Goal: Communication & Community: Answer question/provide support

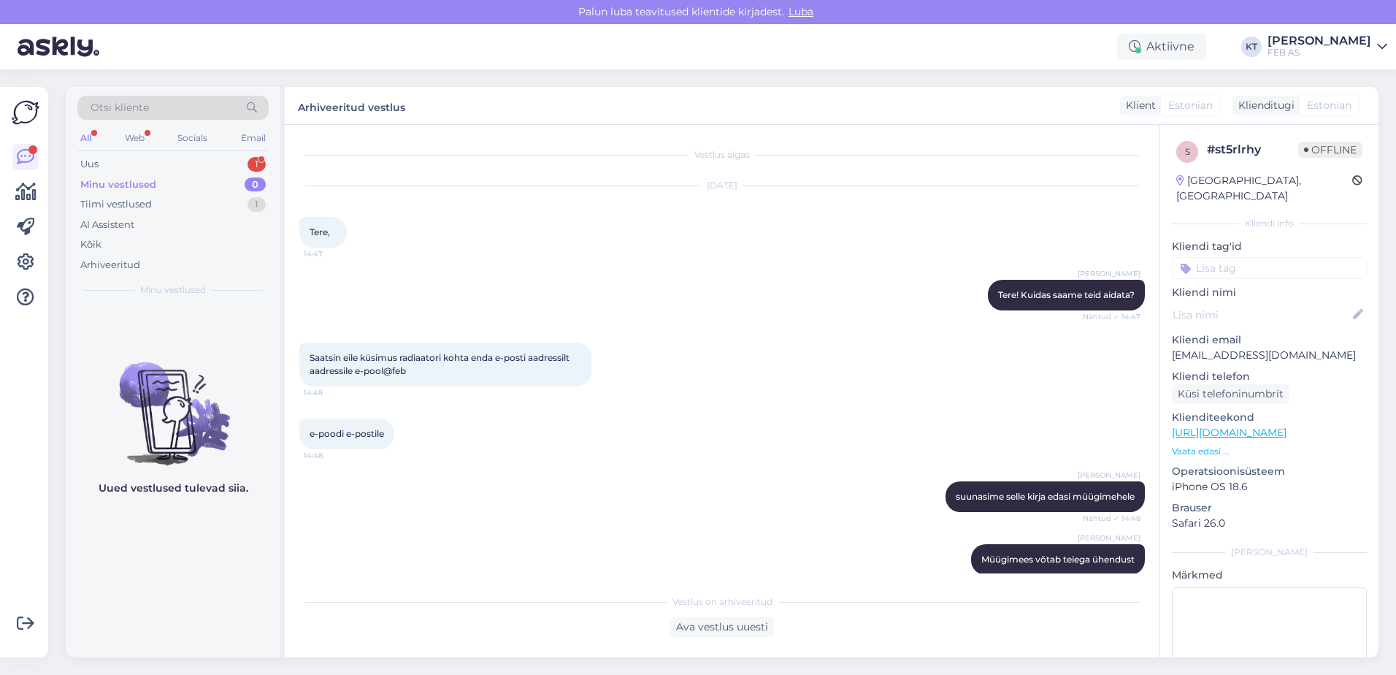
scroll to position [206, 0]
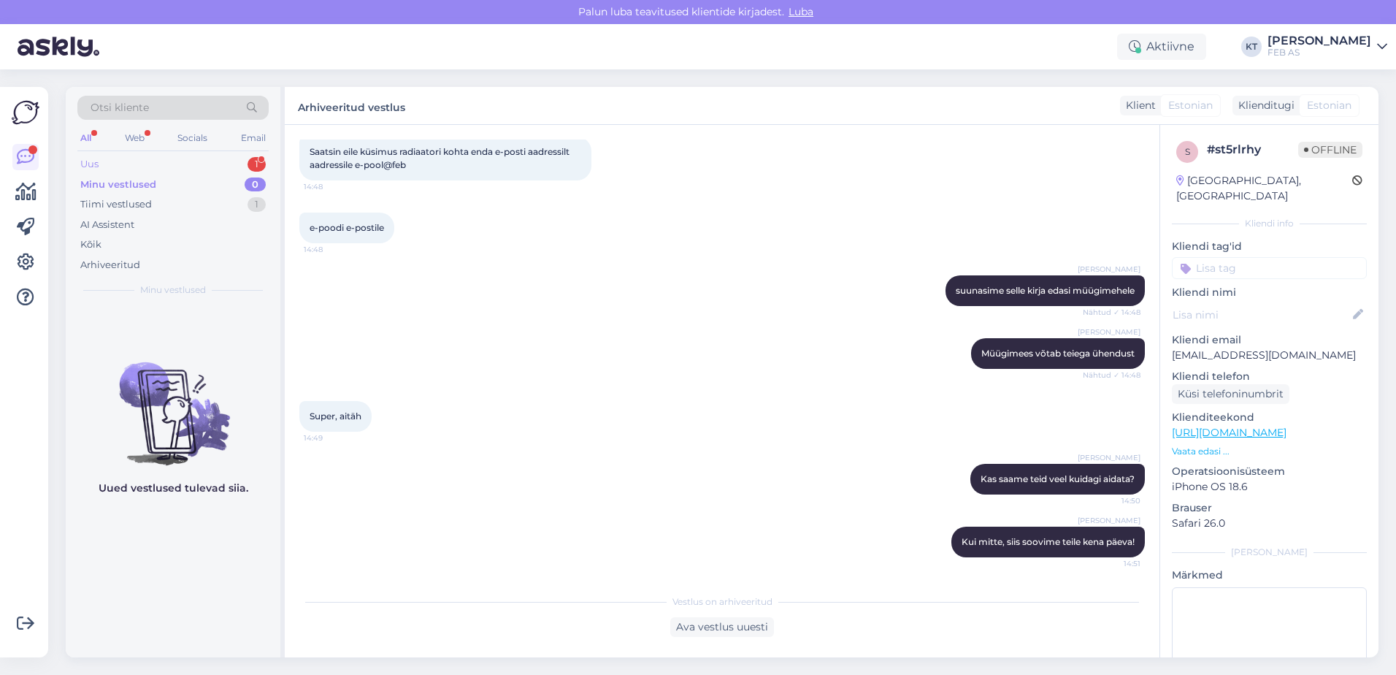
click at [130, 170] on div "Uus 1" at bounding box center [172, 164] width 191 height 20
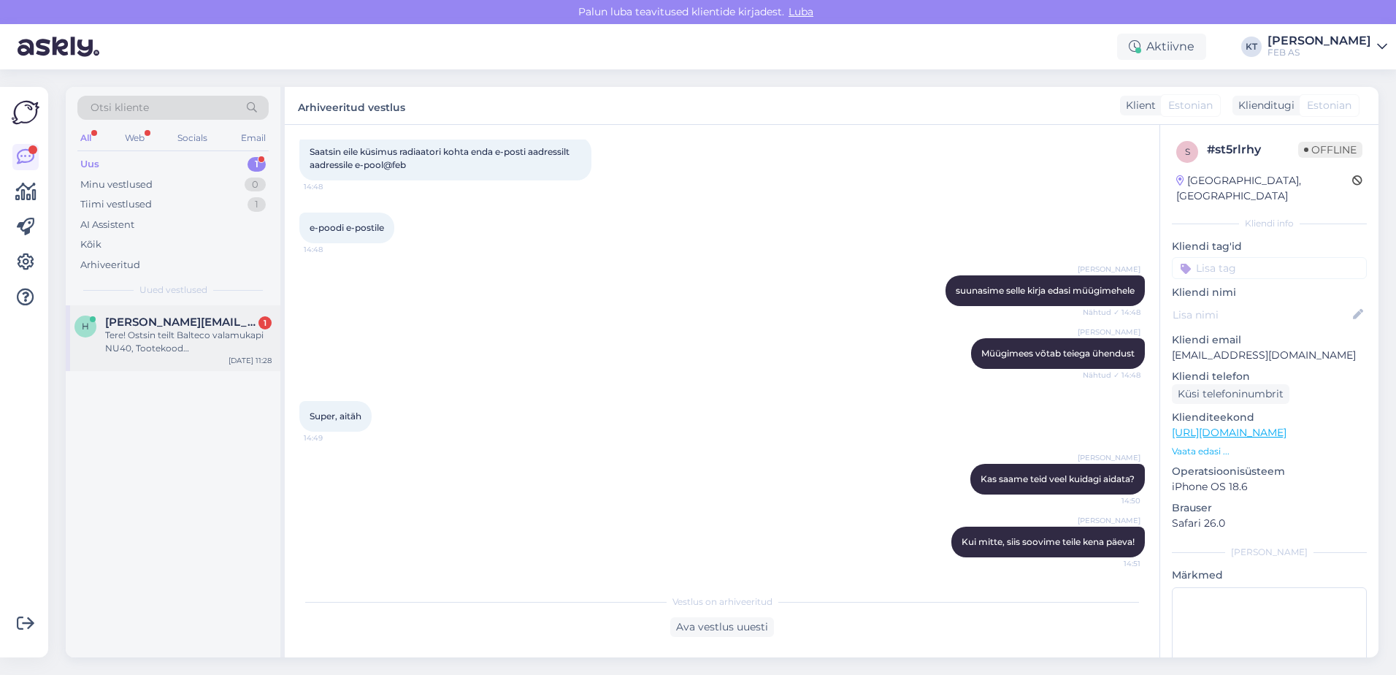
click at [188, 324] on span "[PERSON_NAME][EMAIL_ADDRESS][DOMAIN_NAME]" at bounding box center [181, 321] width 152 height 13
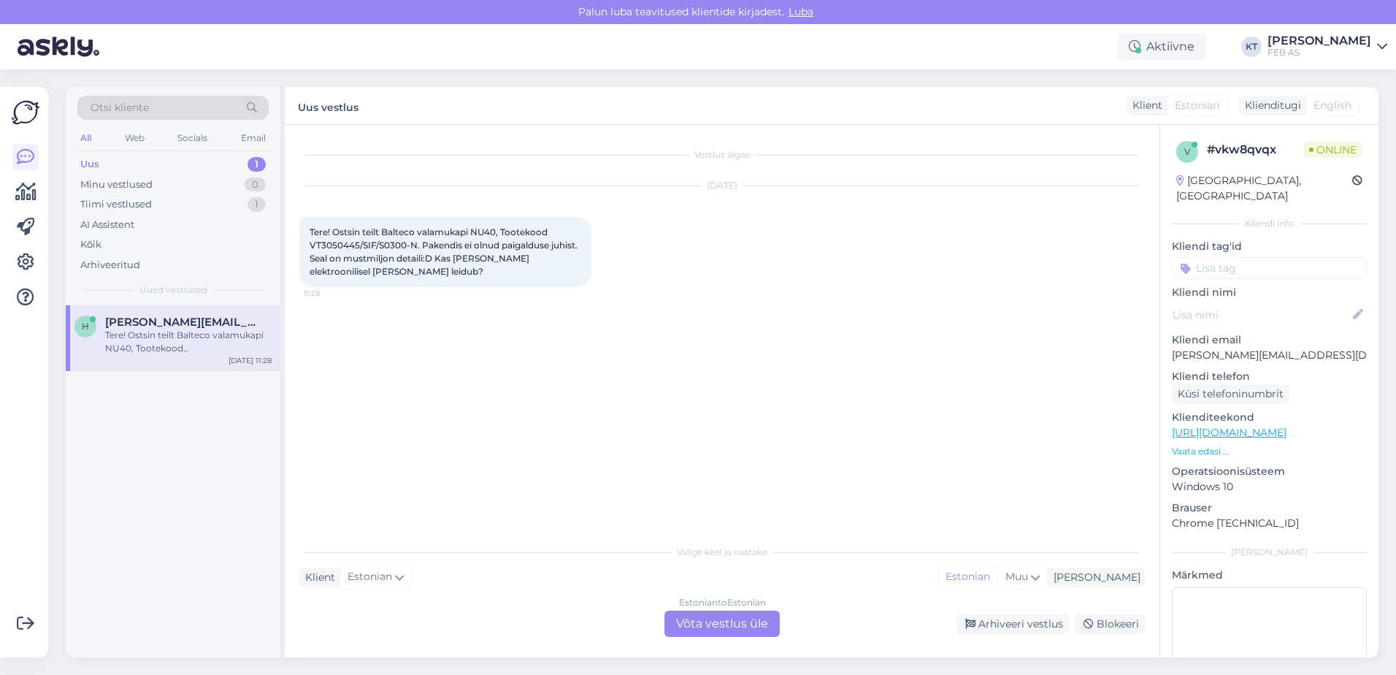
click at [691, 632] on div "Estonian to Estonian Võta vestlus üle" at bounding box center [721, 623] width 115 height 26
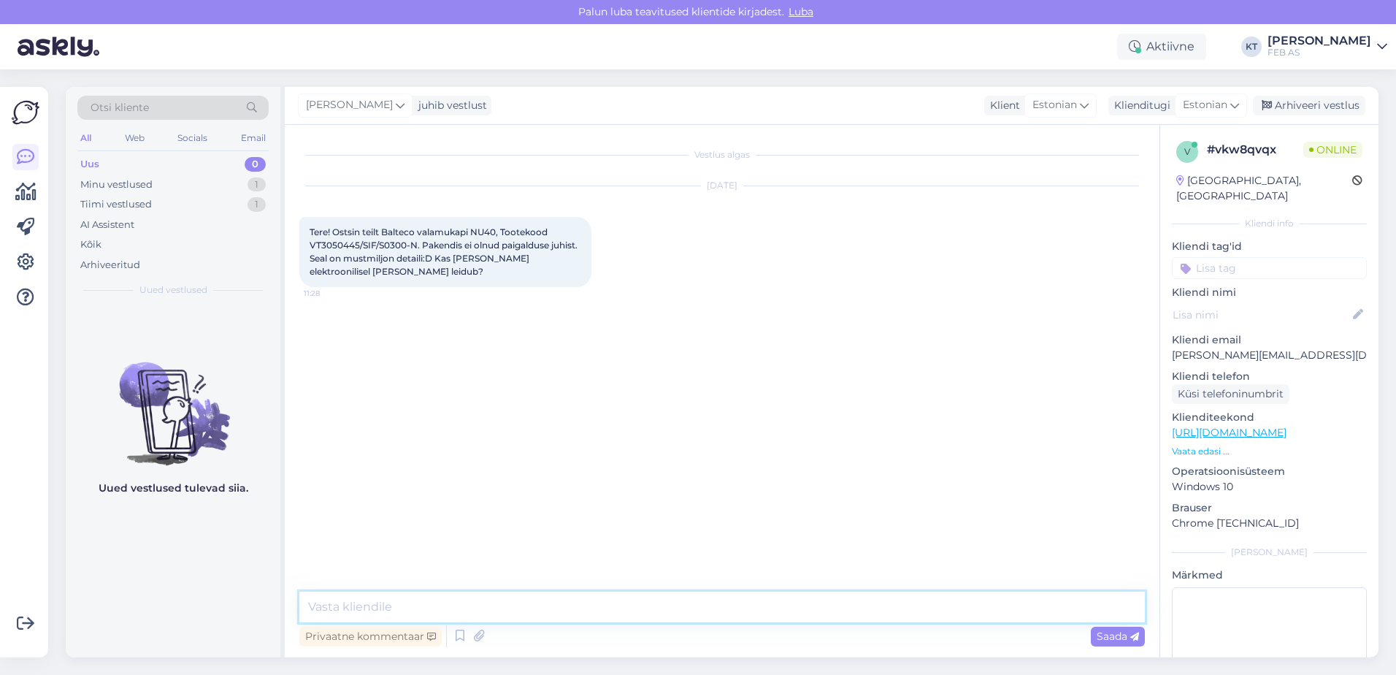
click at [546, 615] on textarea at bounding box center [721, 606] width 845 height 31
type textarea "Tere! Kohe uurin järgi."
drag, startPoint x: 417, startPoint y: 245, endPoint x: 302, endPoint y: 244, distance: 114.6
click at [302, 244] on div "Tere! Ostsin teilt Balteco valamukapi NU40, Tootekood VT3050445/SIF/S0300-N. Pa…" at bounding box center [445, 252] width 292 height 70
copy span "VT3050445/SIF/S0300-N"
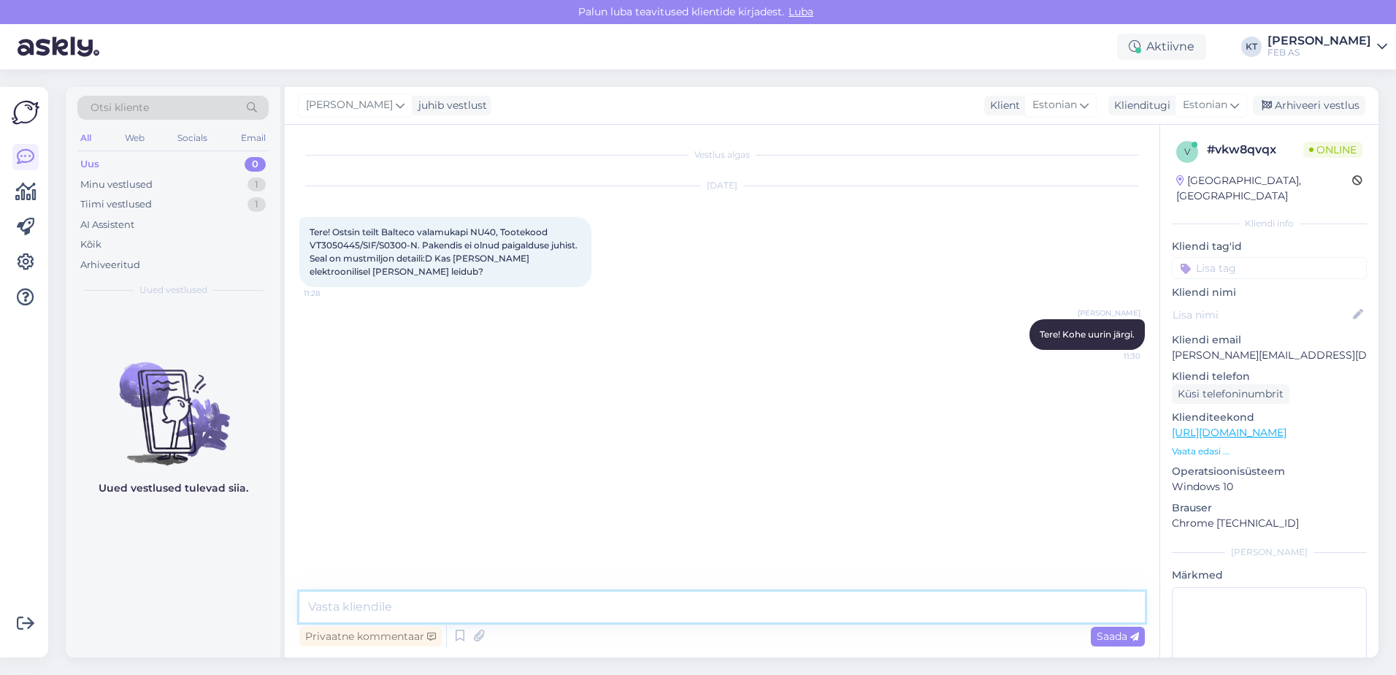
click at [691, 610] on textarea at bounding box center [721, 606] width 845 height 31
type textarea "K"
drag, startPoint x: 1286, startPoint y: 342, endPoint x: 1166, endPoint y: 342, distance: 119.7
click at [1166, 342] on div "v # vkw8qvqx Online [GEOGRAPHIC_DATA], [GEOGRAPHIC_DATA] Kliendi info Kliendi t…" at bounding box center [1269, 432] width 218 height 615
copy p "[PERSON_NAME][EMAIL_ADDRESS][DOMAIN_NAME]"
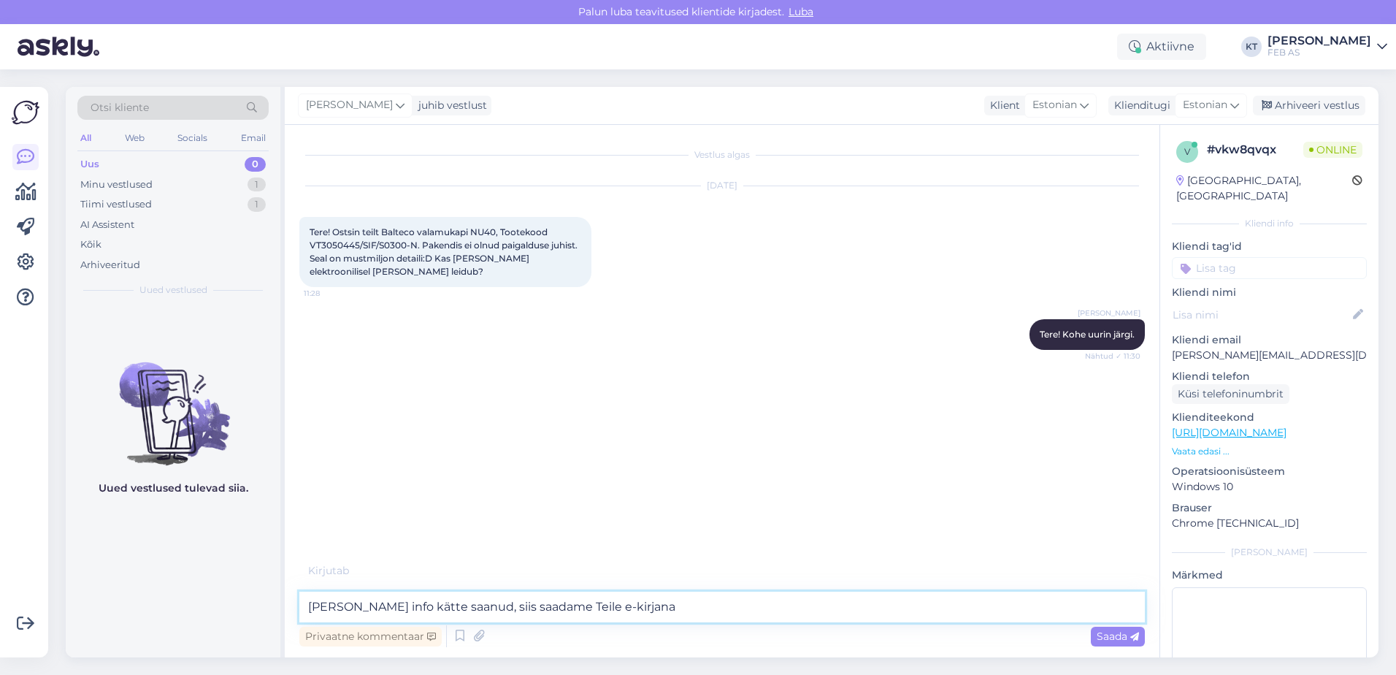
click at [660, 605] on textarea "[PERSON_NAME] info kätte saanud, siis saadame Teile e-kirjana" at bounding box center [721, 606] width 845 height 31
paste textarea "[PERSON_NAME][EMAIL_ADDRESS][DOMAIN_NAME]"
click at [771, 607] on textarea "[PERSON_NAME] info kätte saanud, siis saadame Teile e-kirjana [EMAIL_ADDRESS][D…" at bounding box center [721, 606] width 845 height 31
click at [324, 610] on textarea "[PERSON_NAME] info kätte saanud, siis saadame Teile e-kirjana [EMAIL_ADDRESS][D…" at bounding box center [721, 606] width 845 height 31
click at [327, 607] on textarea "[PERSON_NAME] info kätte saanud, siis saadame Teile e-kirjana [EMAIL_ADDRESS][D…" at bounding box center [721, 606] width 845 height 31
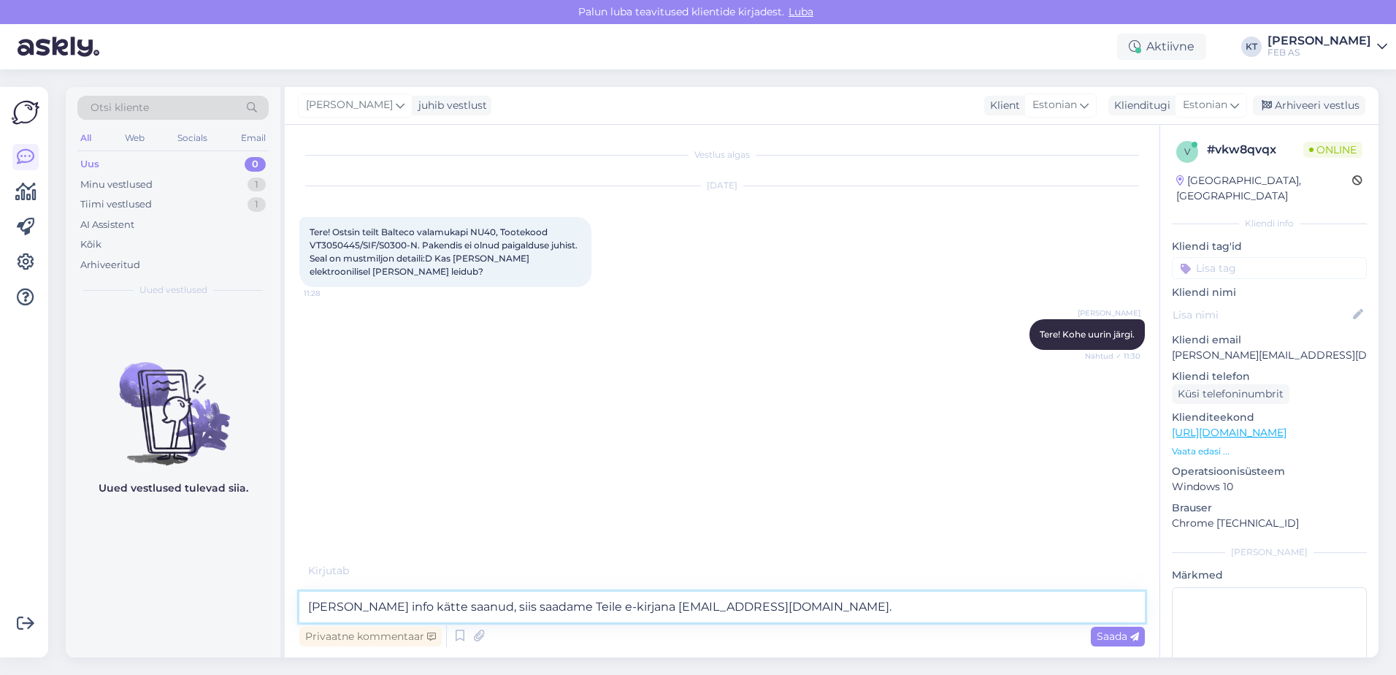
click at [308, 604] on textarea "[PERSON_NAME] info kätte saanud, siis saadame Teile e-kirjana [EMAIL_ADDRESS][D…" at bounding box center [721, 606] width 845 height 31
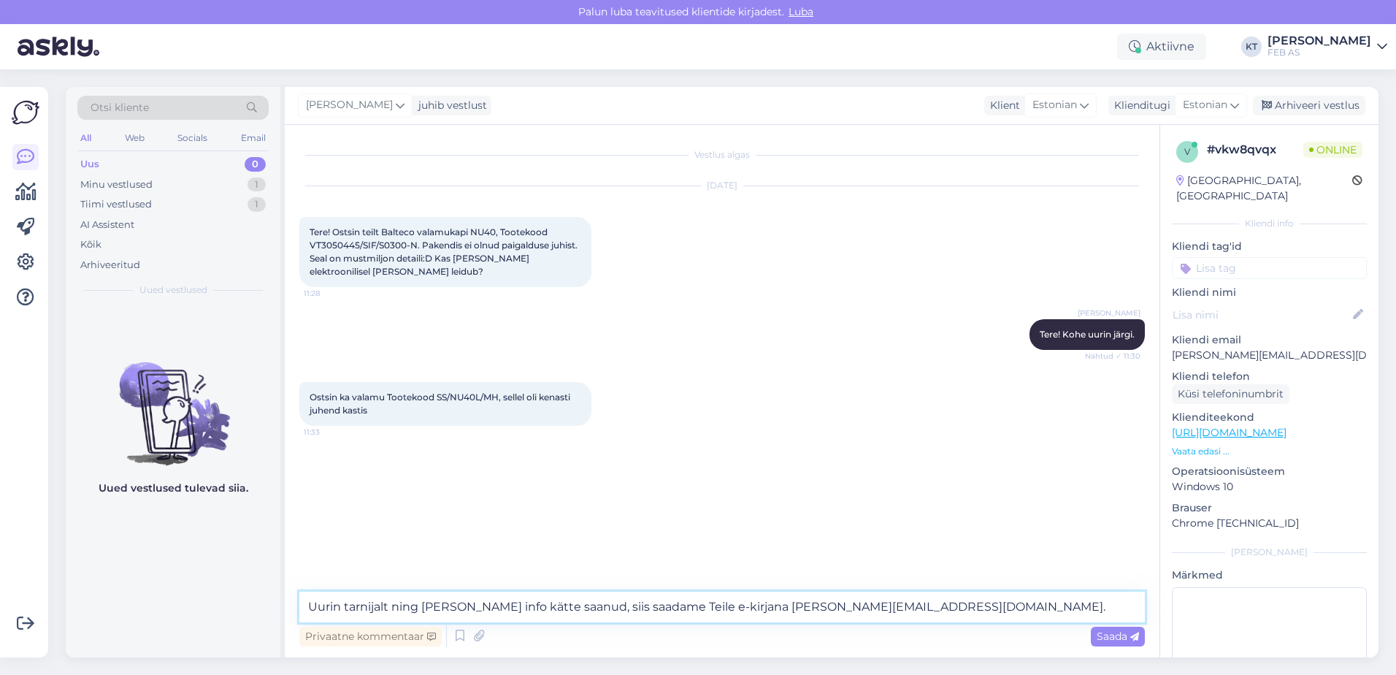
click at [650, 607] on textarea "Uurin tarnijalt ning [PERSON_NAME] info kätte saanud, siis saadame Teile e-kirj…" at bounding box center [721, 606] width 845 height 31
click at [910, 610] on textarea "Uurin tarnijalt ning [PERSON_NAME] info kätte saanud, siis saadan Teile e-kirja…" at bounding box center [721, 606] width 845 height 31
type textarea "Uurin tarnijalt ning [PERSON_NAME] info kätte saanud, siis saadan Teile e-kirja…"
click at [1101, 633] on span "Saada" at bounding box center [1117, 635] width 42 height 13
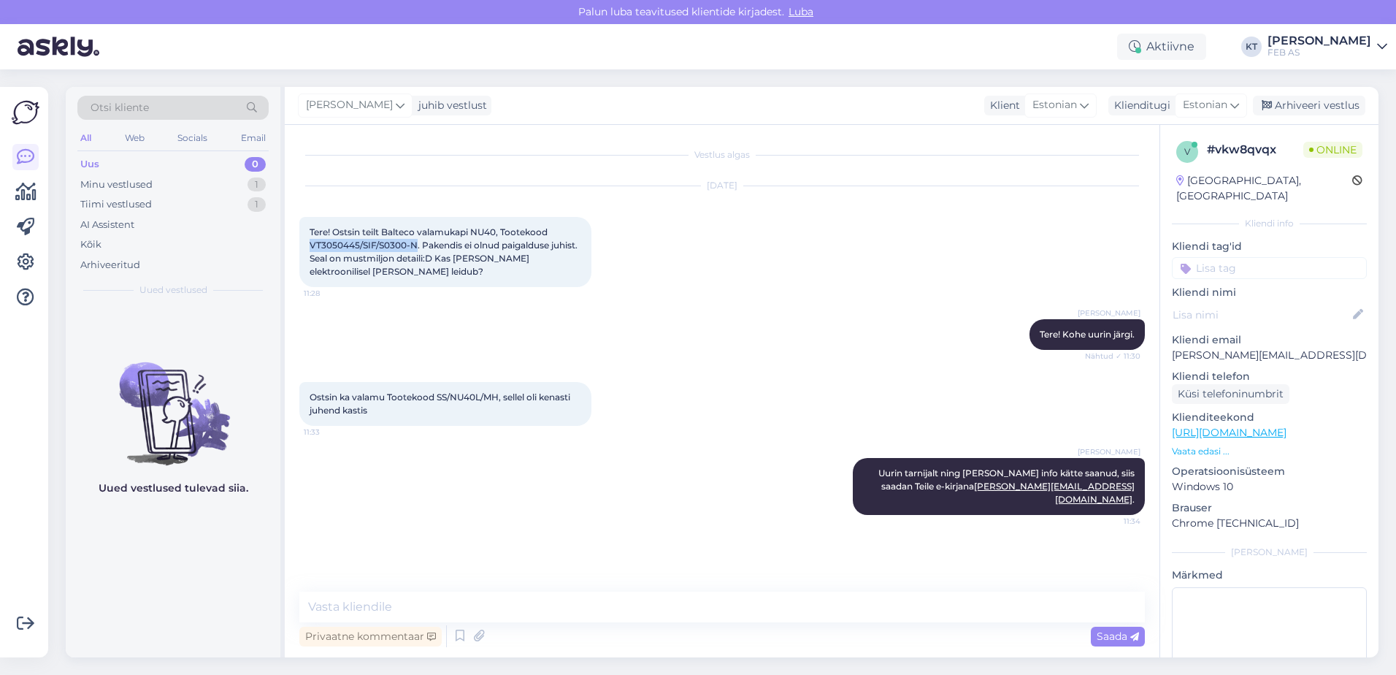
drag, startPoint x: 415, startPoint y: 241, endPoint x: 323, endPoint y: 249, distance: 92.3
click at [307, 245] on div "Tere! Ostsin teilt Balteco valamukapi NU40, Tootekood VT3050445/SIF/S0300-N. Pa…" at bounding box center [445, 252] width 292 height 70
copy span "VT3050445/SIF/S0300-N"
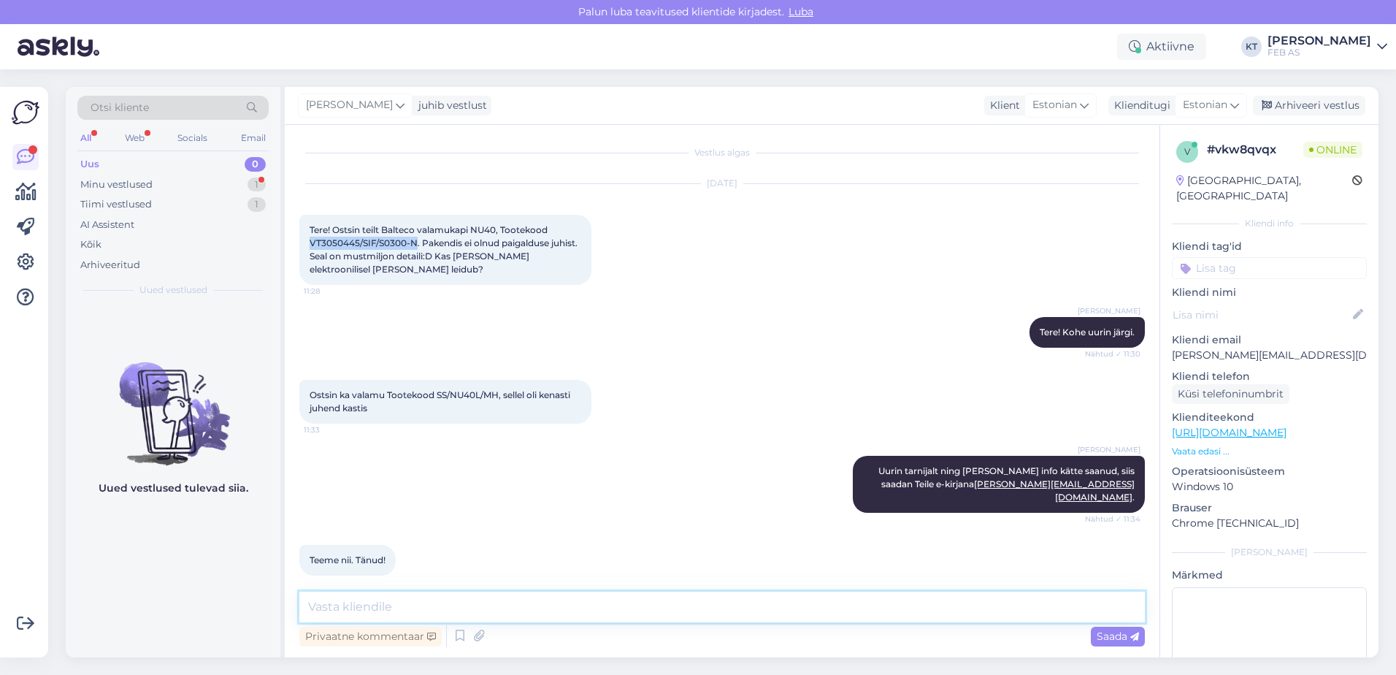
click at [577, 603] on textarea at bounding box center [721, 606] width 845 height 31
click at [453, 634] on icon at bounding box center [460, 636] width 18 height 22
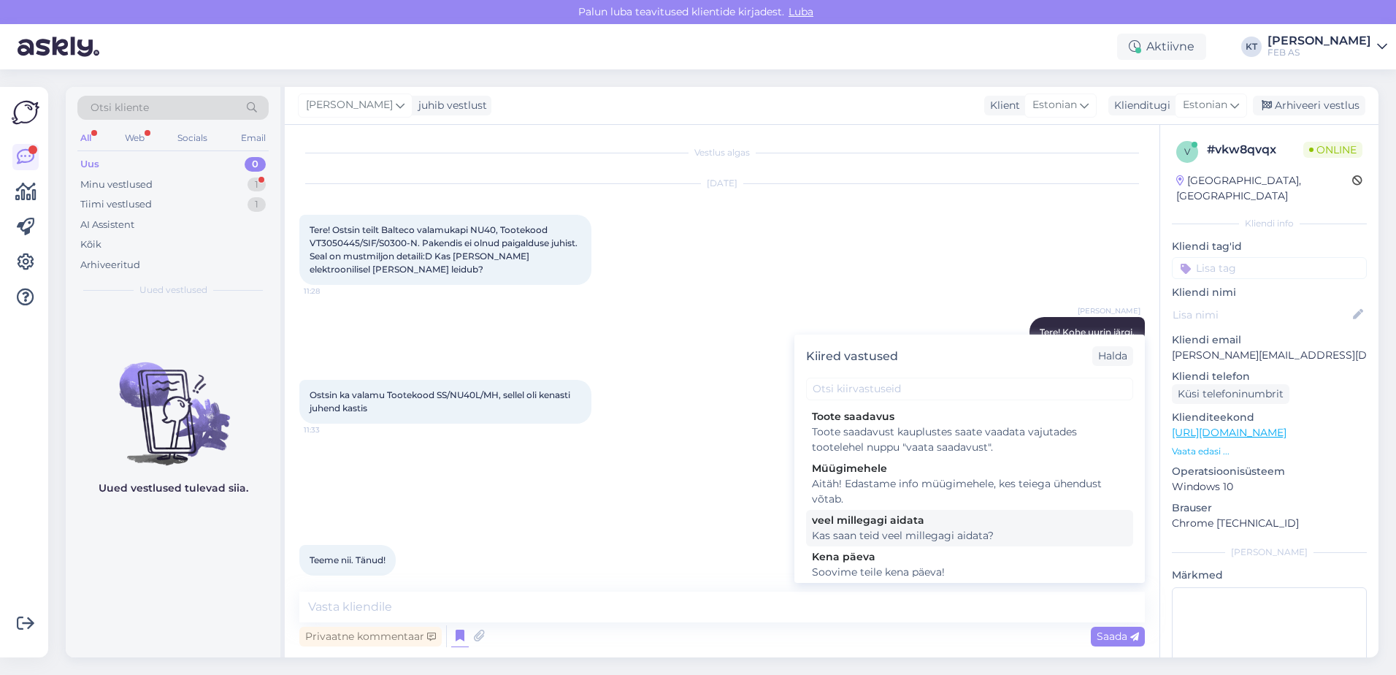
click at [921, 536] on div "Kas saan teid veel millegagi aidata?" at bounding box center [969, 535] width 315 height 15
type textarea "Kas saan teid veel millegagi aidata?"
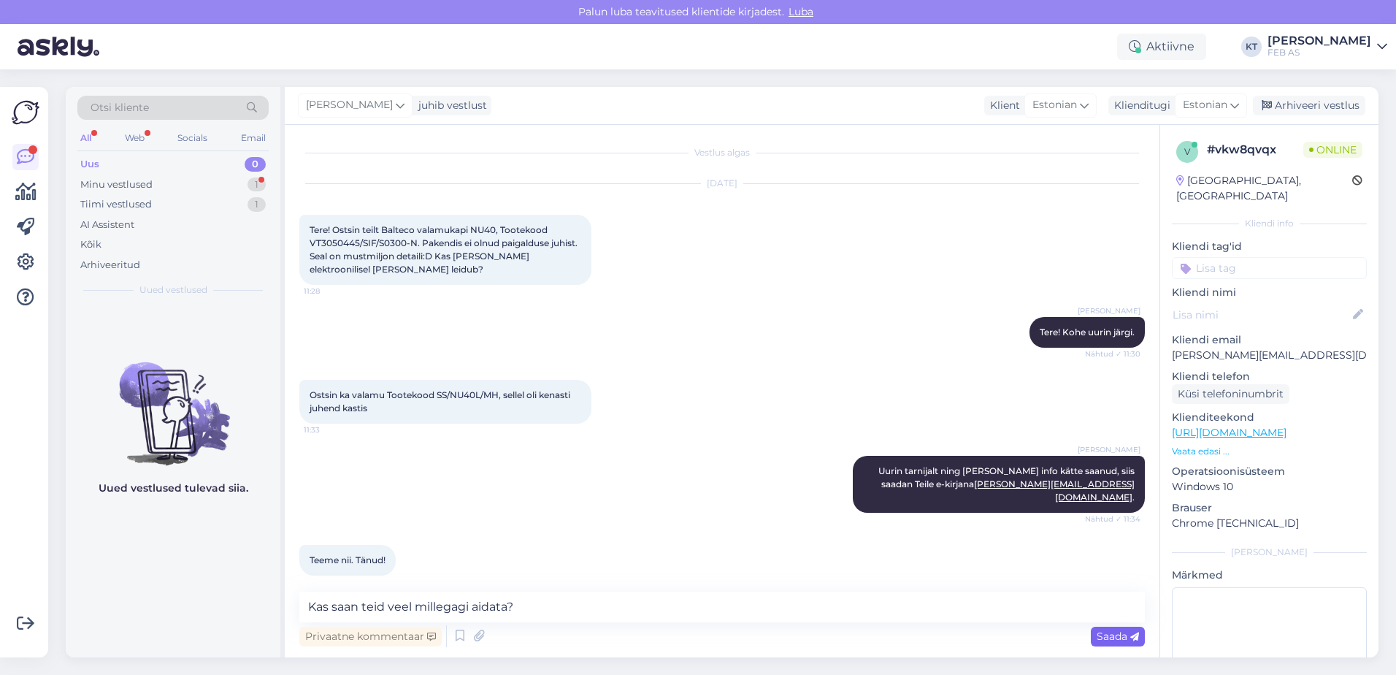
click at [1102, 640] on span "Saada" at bounding box center [1117, 635] width 42 height 13
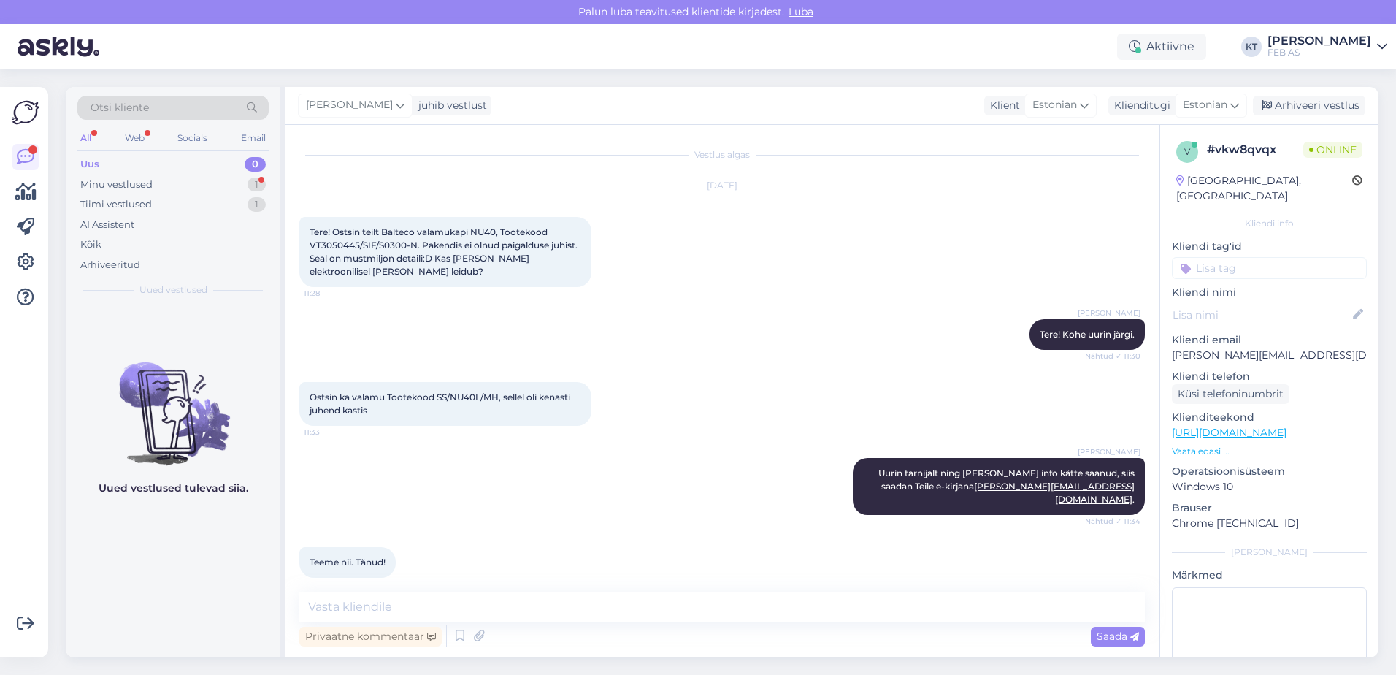
scroll to position [128, 0]
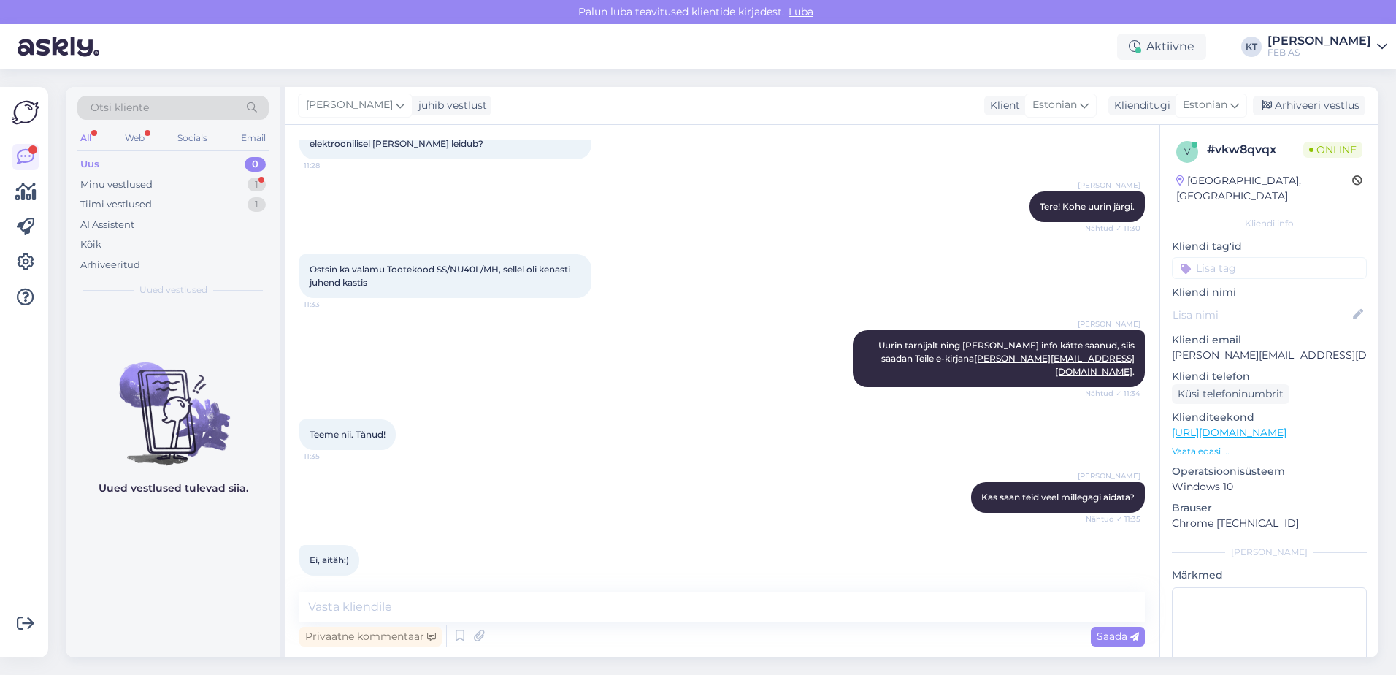
click at [455, 589] on div "Vestlus algas [DATE] Tere! Ostsin teilt Balteco valamukapi NU40, Tootekood VT30…" at bounding box center [722, 391] width 875 height 532
click at [453, 600] on textarea at bounding box center [721, 606] width 845 height 31
type textarea "Sellisel juhul soovin Teile toredat päeva jätku!"
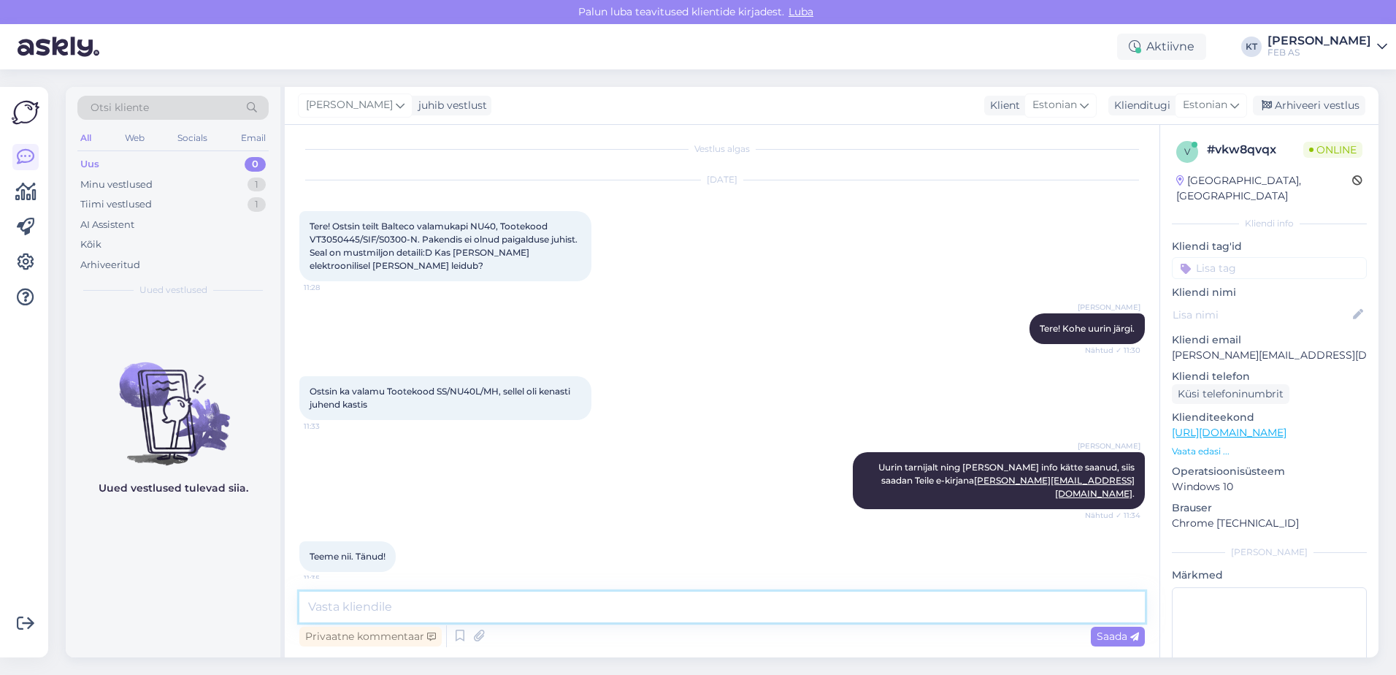
scroll to position [0, 0]
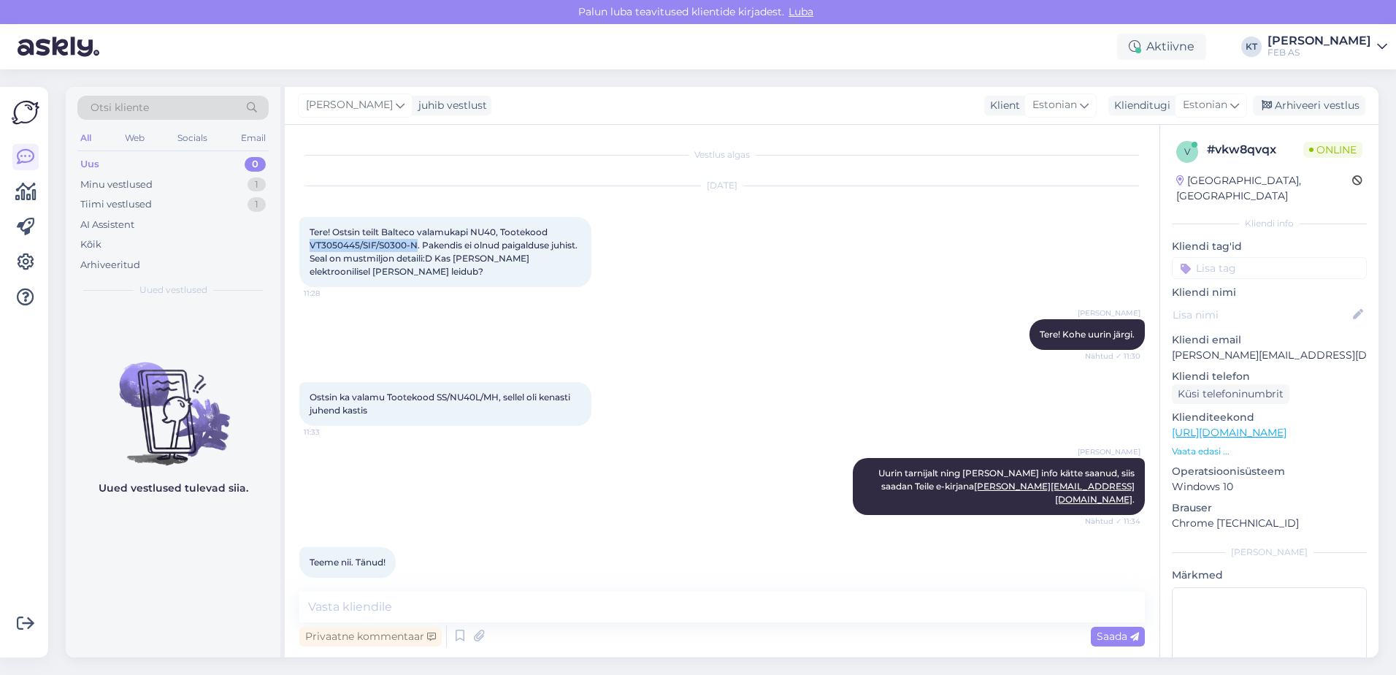
drag, startPoint x: 416, startPoint y: 247, endPoint x: 310, endPoint y: 245, distance: 106.6
click at [310, 245] on span "Tere! Ostsin teilt Balteco valamukapi NU40, Tootekood VT3050445/SIF/S0300-N. Pa…" at bounding box center [445, 251] width 270 height 50
copy span "VT3050445/SIF/S0300-N"
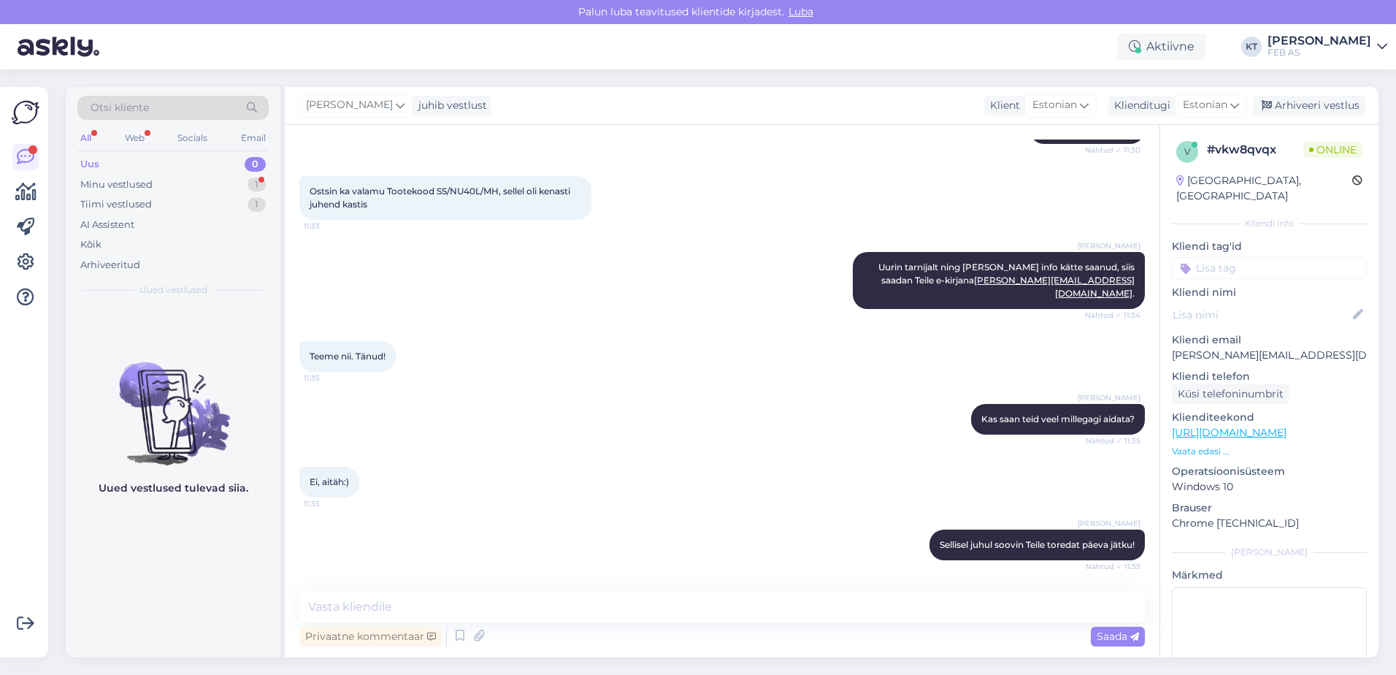
scroll to position [253, 0]
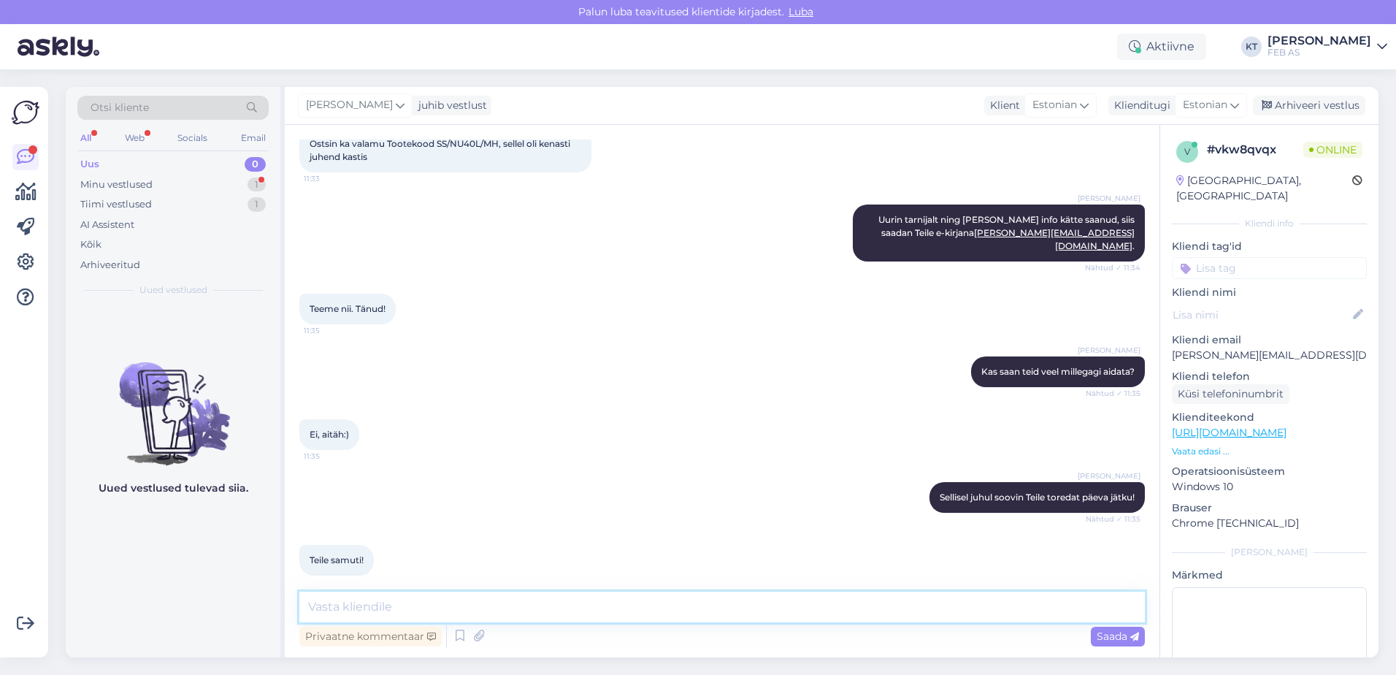
click at [463, 599] on textarea at bounding box center [721, 606] width 845 height 31
click at [121, 180] on div "Minu vestlused" at bounding box center [116, 184] width 72 height 15
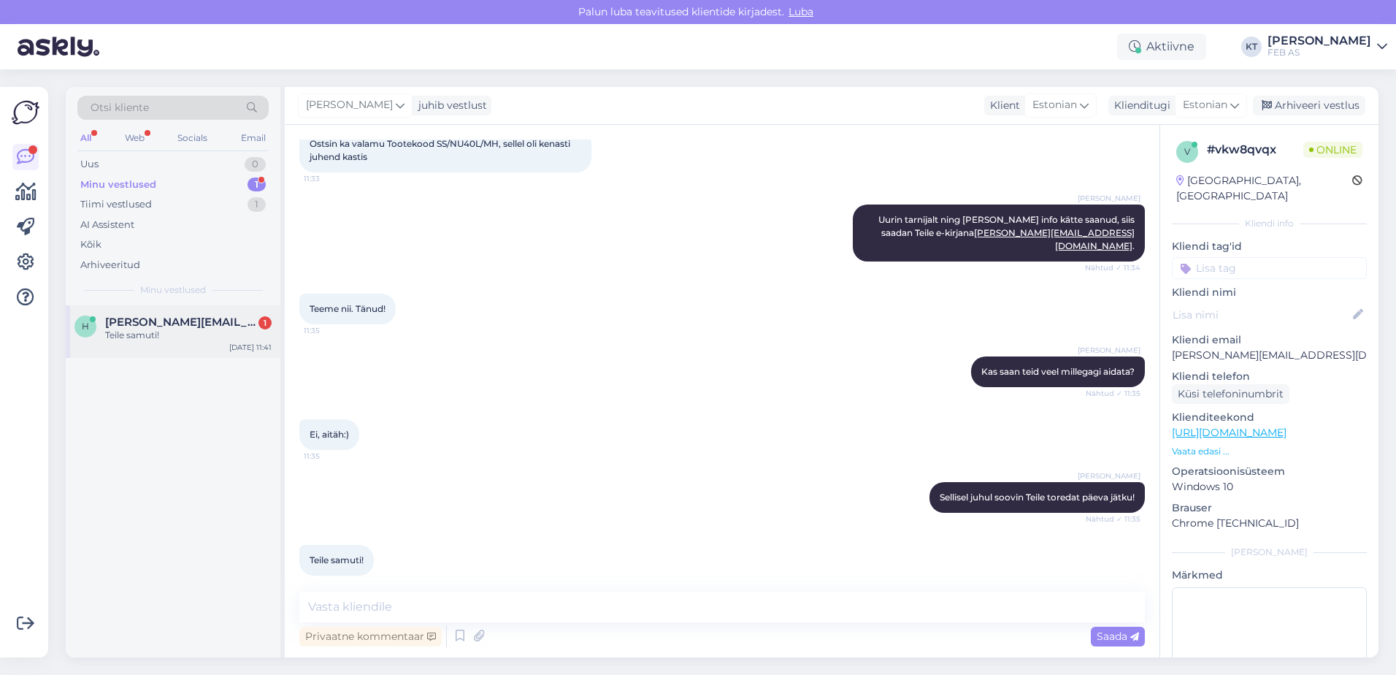
click at [155, 331] on div "Teile samuti!" at bounding box center [188, 335] width 166 height 13
click at [366, 597] on textarea at bounding box center [721, 606] width 845 height 31
